Goal: Task Accomplishment & Management: Use online tool/utility

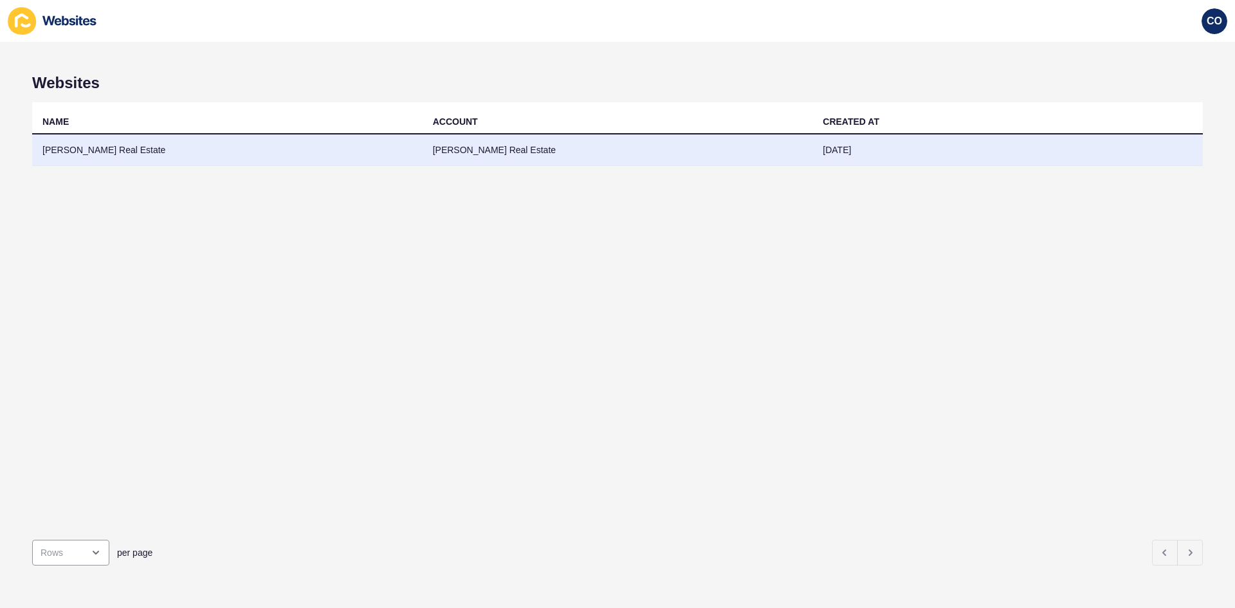
click at [501, 149] on td "[PERSON_NAME] Real Estate" at bounding box center [618, 150] width 391 height 32
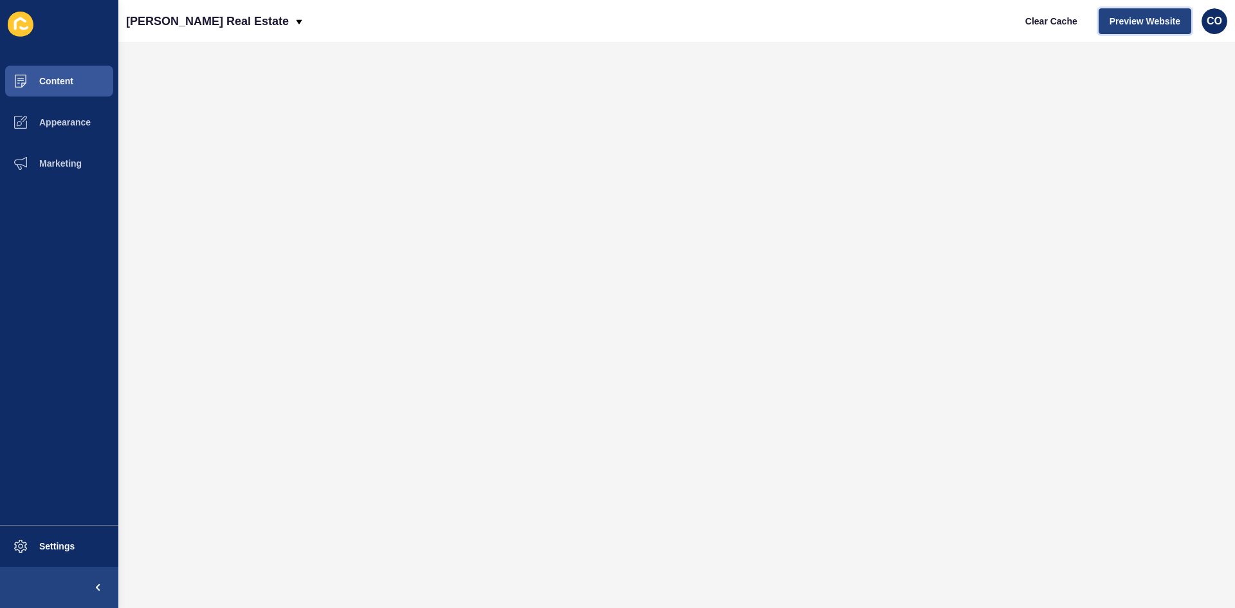
click at [988, 18] on span "Preview Website" at bounding box center [1145, 21] width 71 height 13
click at [988, 24] on span "Clear Cache" at bounding box center [1052, 21] width 52 height 13
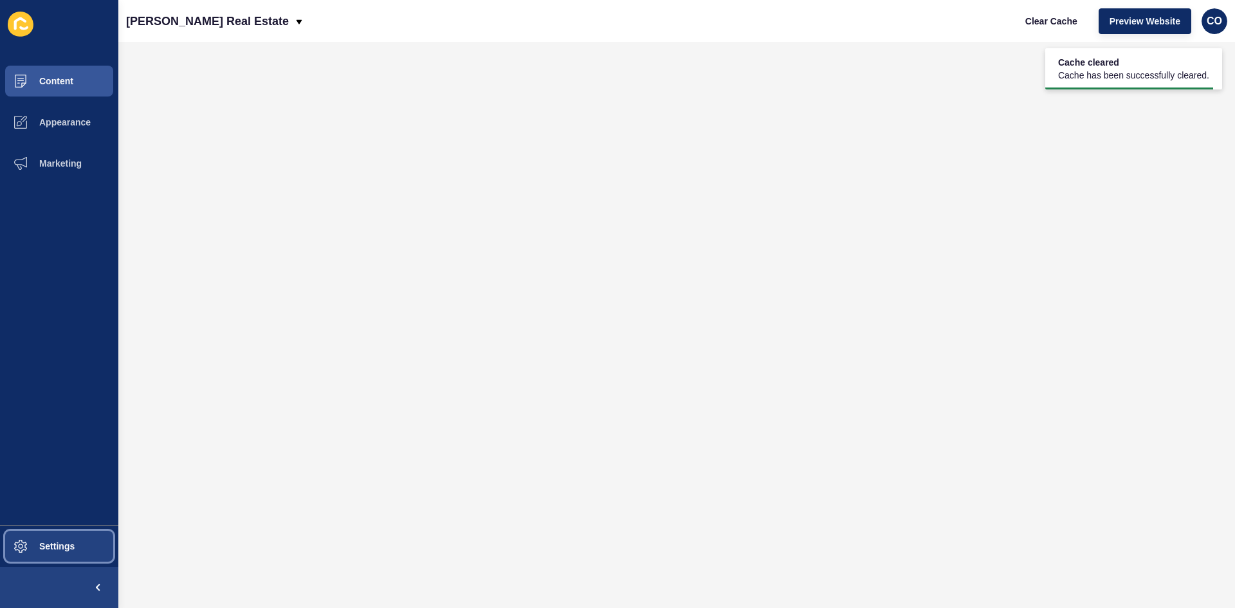
click at [67, 469] on button "Settings" at bounding box center [59, 546] width 118 height 41
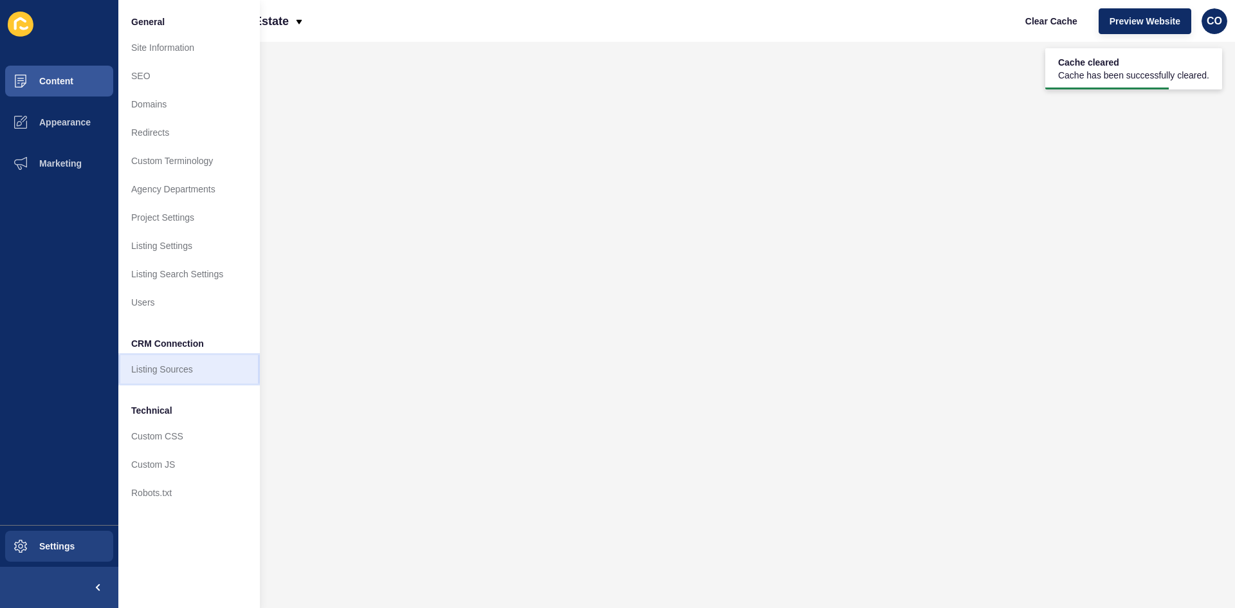
click at [173, 367] on link "Listing Sources" at bounding box center [189, 369] width 142 height 28
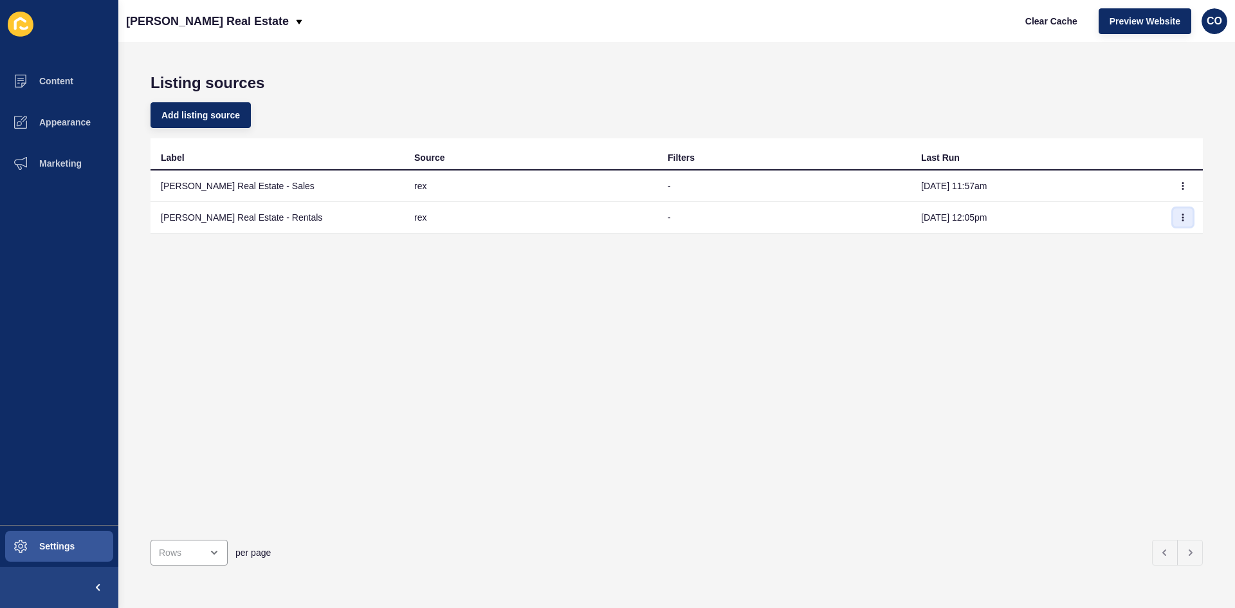
click at [988, 216] on icon "button" at bounding box center [1183, 218] width 8 height 8
click at [988, 245] on link "Sync now" at bounding box center [1138, 243] width 90 height 28
click at [988, 185] on icon "button" at bounding box center [1183, 186] width 8 height 8
drag, startPoint x: 1138, startPoint y: 208, endPoint x: 972, endPoint y: 207, distance: 166.0
click at [988, 209] on link "Sync now" at bounding box center [1138, 212] width 90 height 28
